Goal: Find contact information: Find contact information

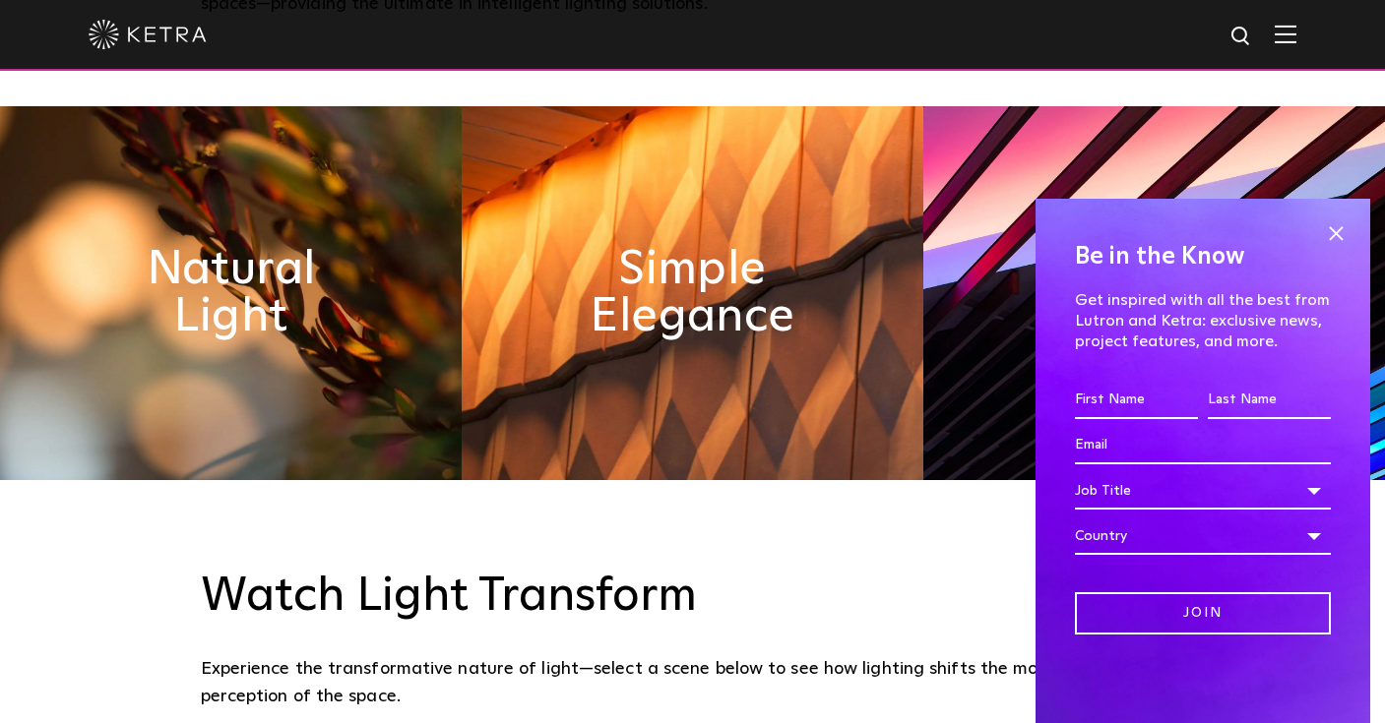
scroll to position [947, 0]
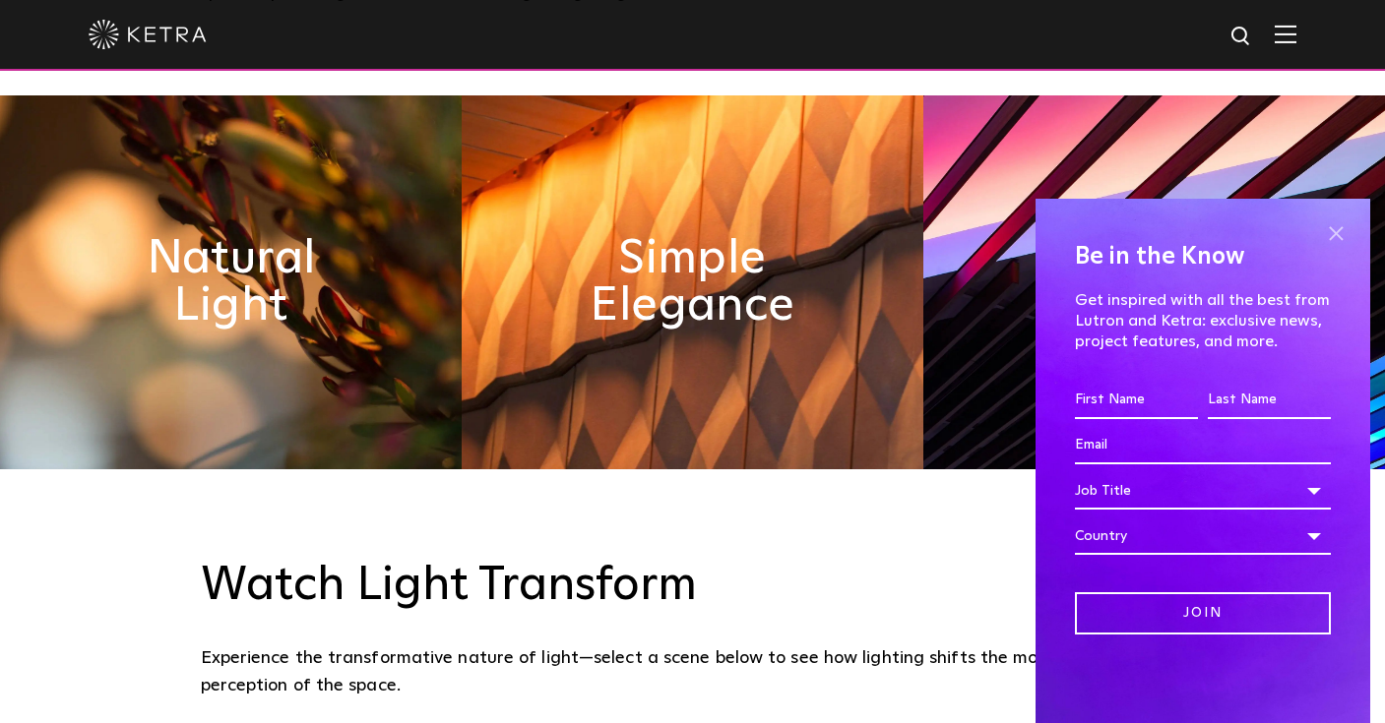
click at [1329, 234] on span at bounding box center [1336, 233] width 30 height 30
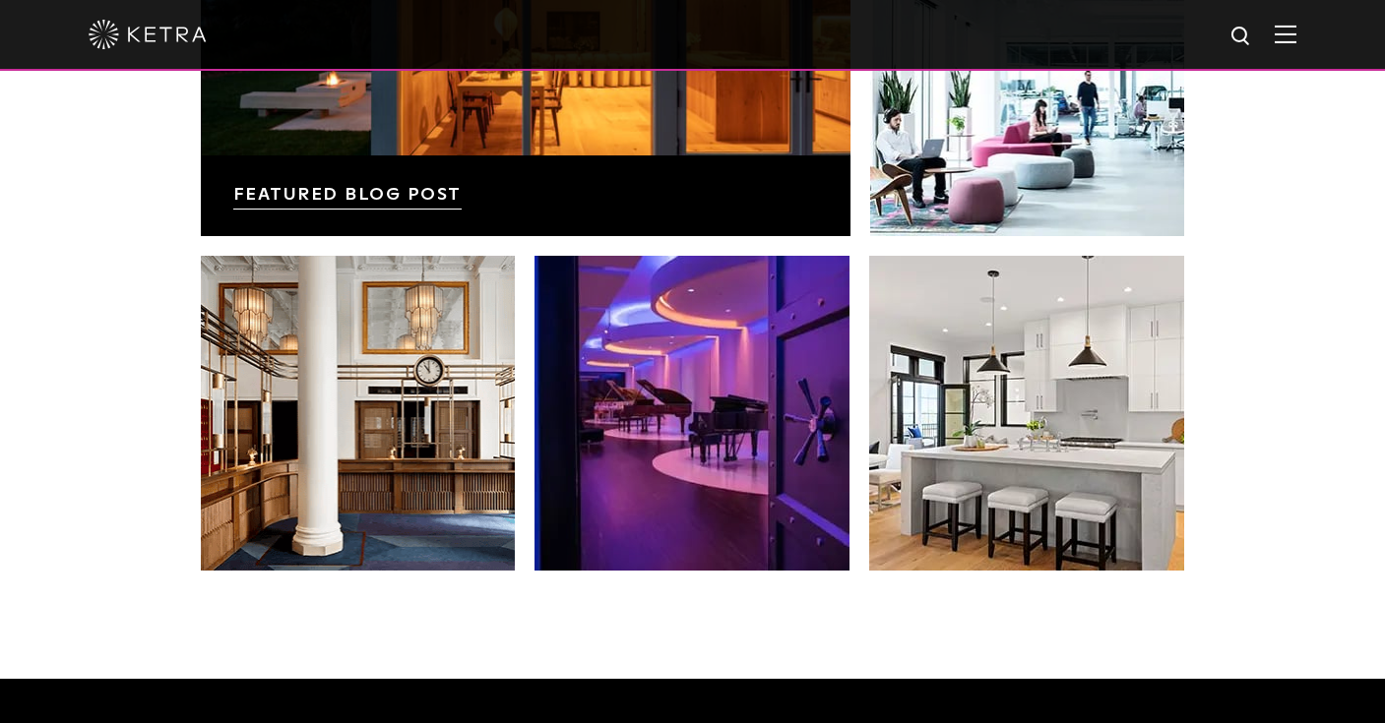
scroll to position [3551, 0]
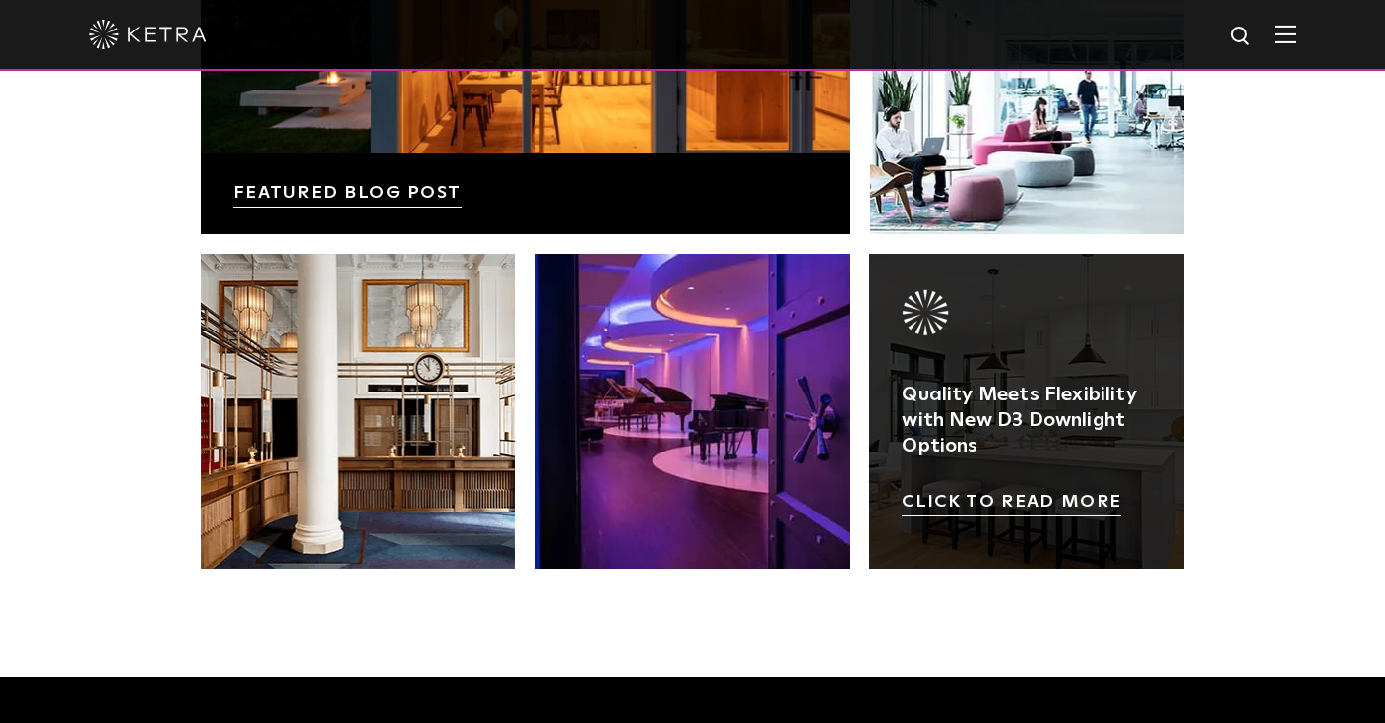
click at [1033, 514] on link at bounding box center [1026, 411] width 315 height 315
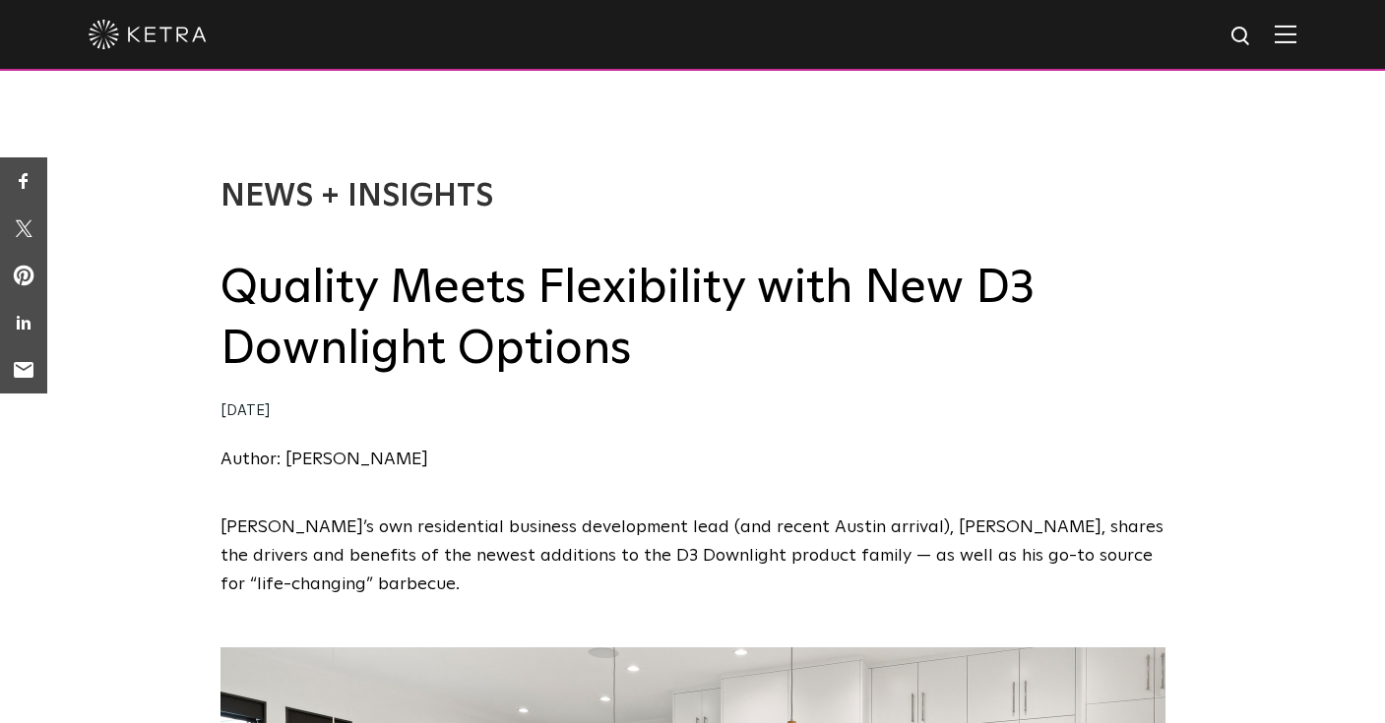
click at [1285, 37] on img at bounding box center [1285, 34] width 22 height 19
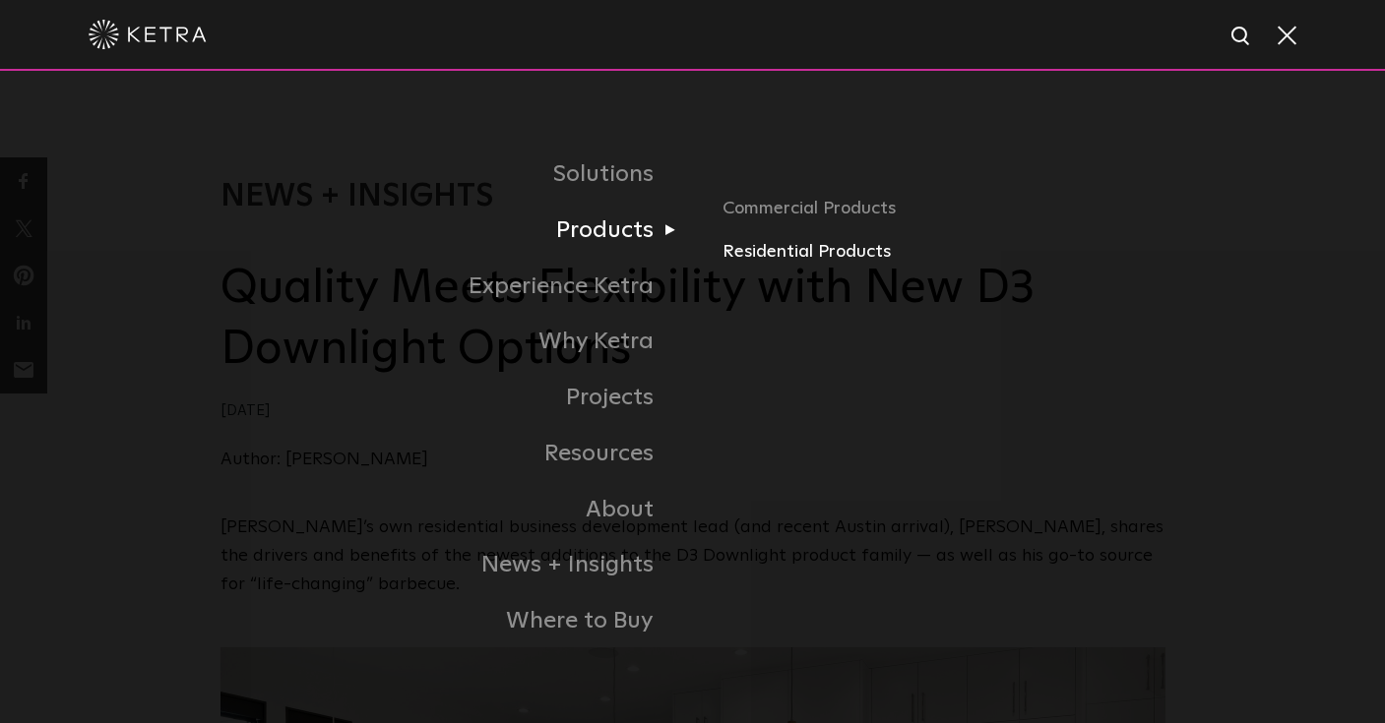
click at [761, 253] on link "Residential Products" at bounding box center [943, 252] width 443 height 29
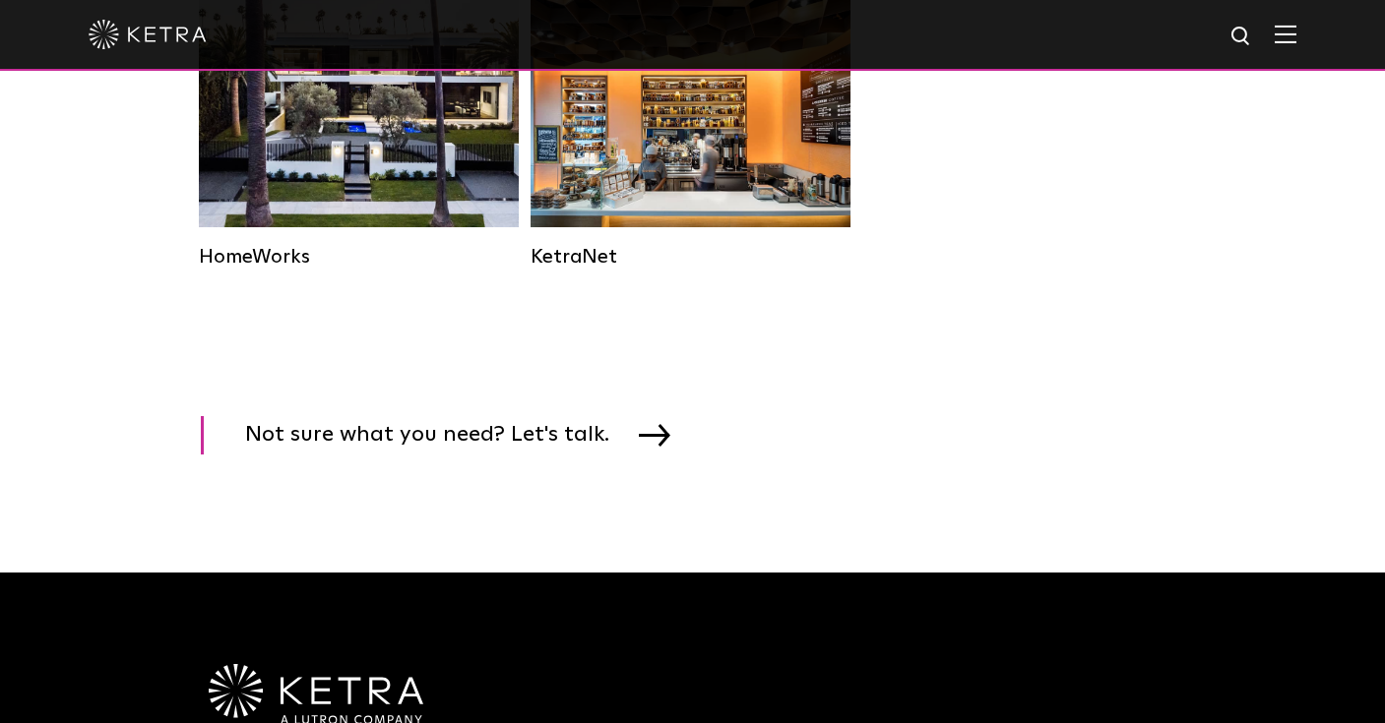
scroll to position [2759, 0]
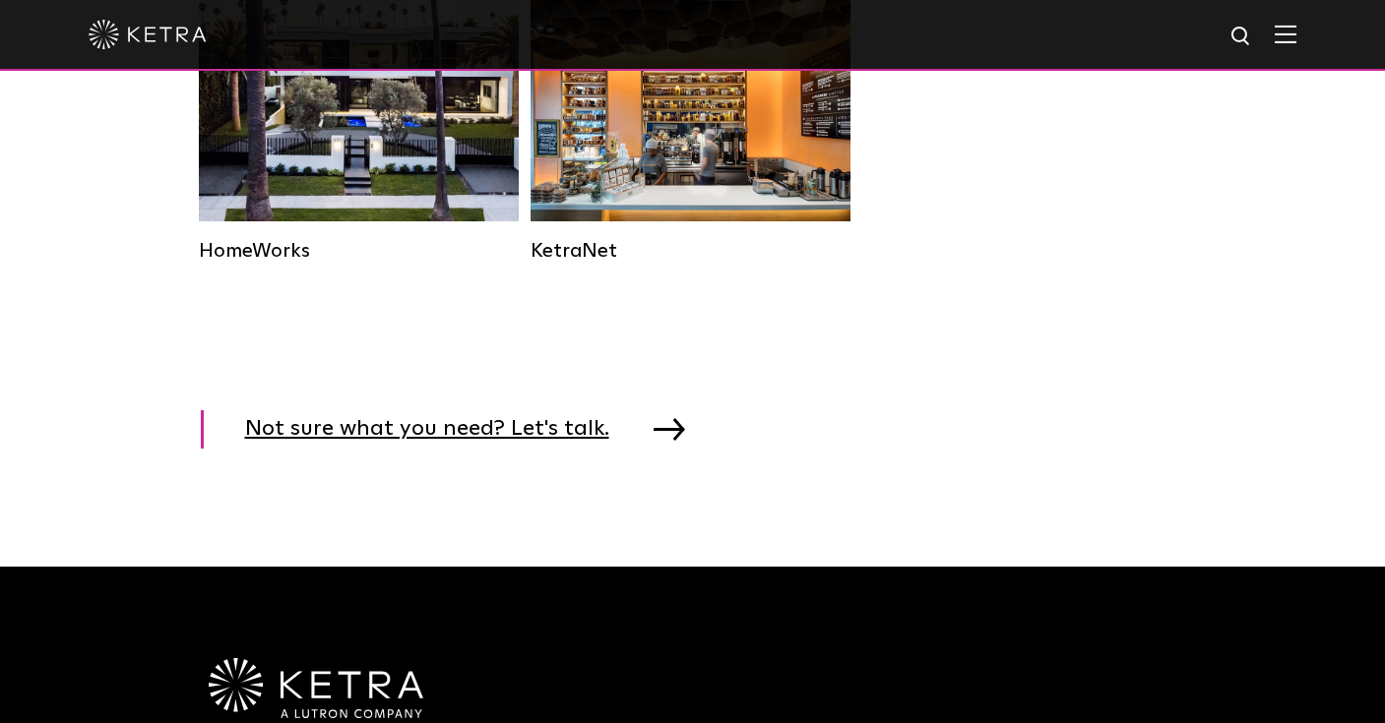
click at [524, 430] on span "Not sure what you need? Let's talk." at bounding box center [442, 429] width 394 height 38
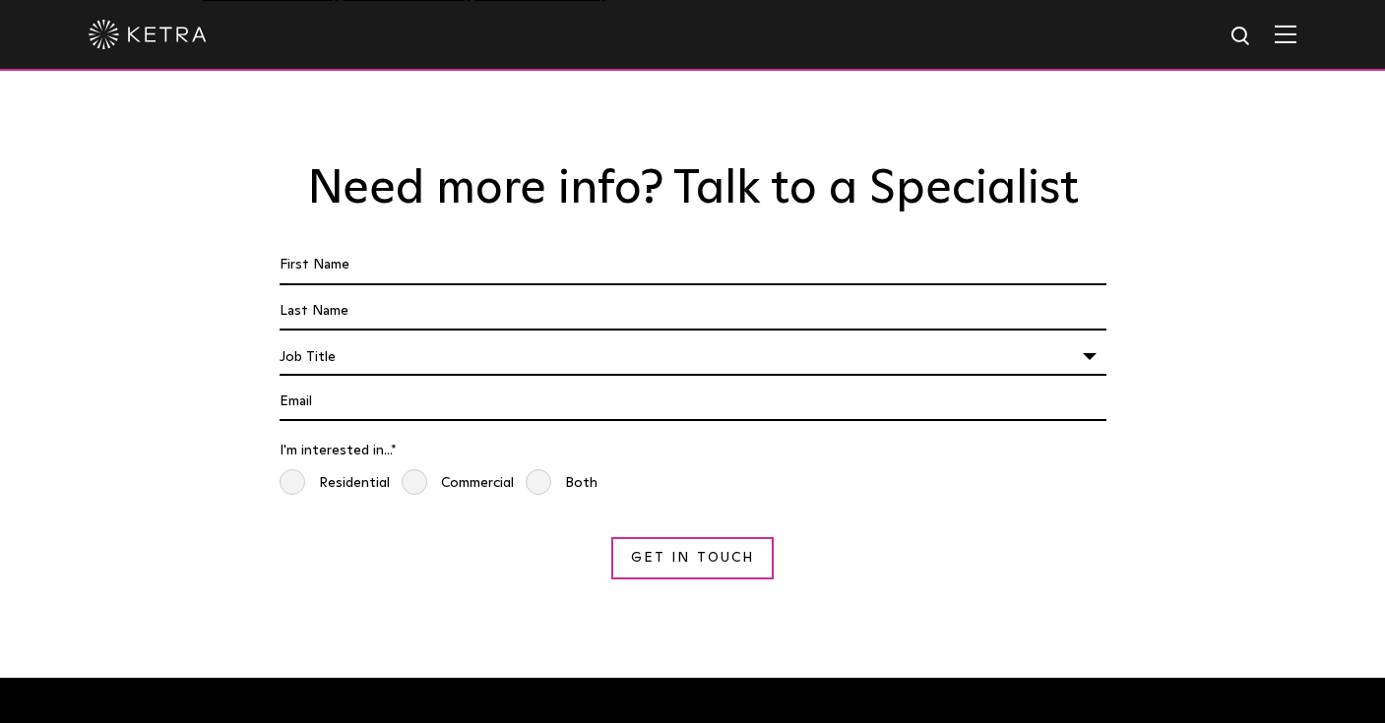
scroll to position [1646, 0]
